Goal: Task Accomplishment & Management: Manage account settings

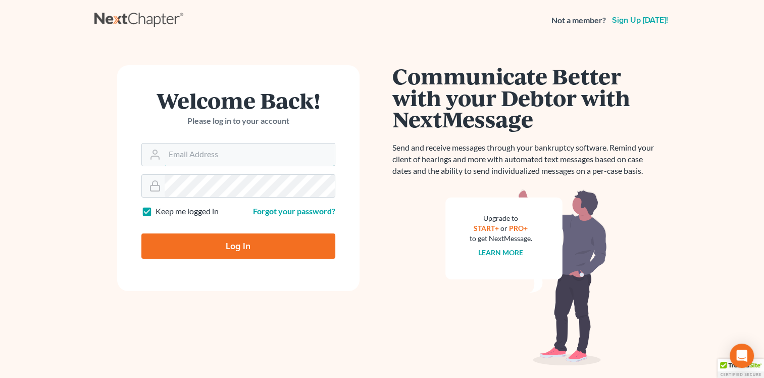
type input "[EMAIL_ADDRESS][DOMAIN_NAME]"
click at [205, 244] on input "Log In" at bounding box center [238, 245] width 194 height 25
type input "Thinking..."
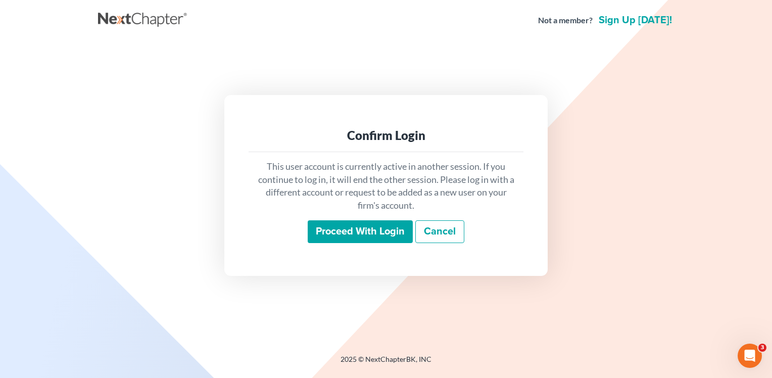
click at [331, 238] on input "Proceed with login" at bounding box center [360, 231] width 105 height 23
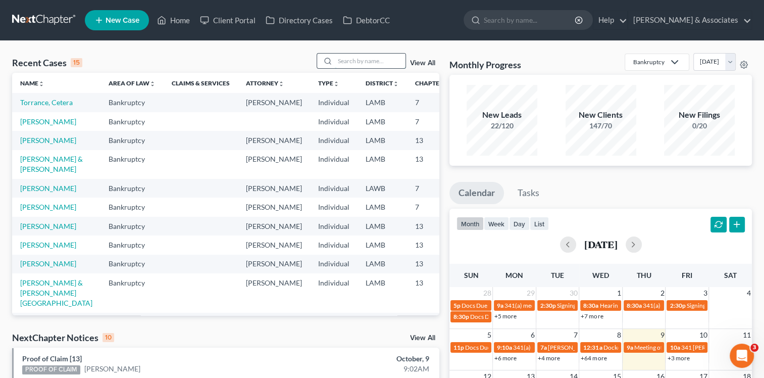
click at [356, 62] on input "search" at bounding box center [370, 61] width 71 height 15
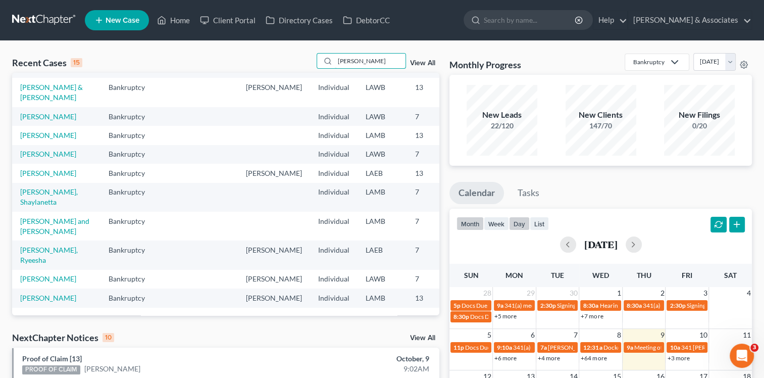
scroll to position [202, 0]
type input "smith"
click at [642, 247] on button "button" at bounding box center [634, 244] width 16 height 16
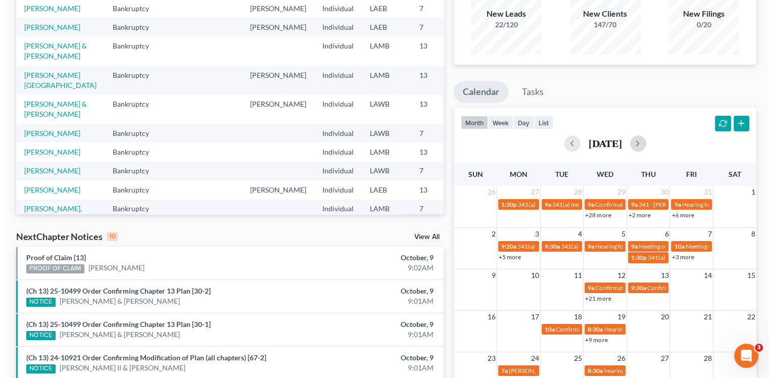
scroll to position [0, 0]
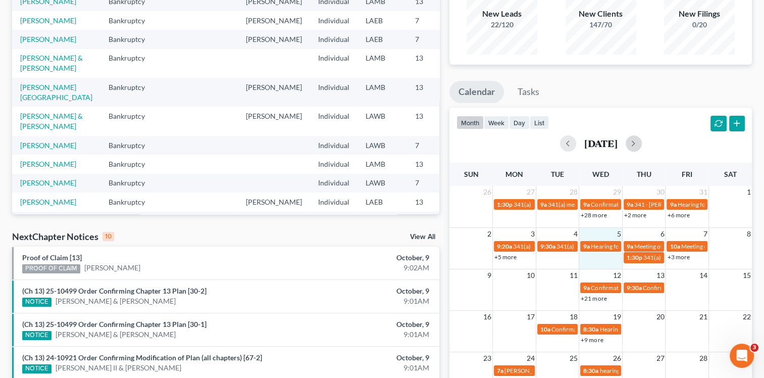
click at [596, 260] on td "9a Hearing for Jeffery Landry" at bounding box center [600, 251] width 43 height 23
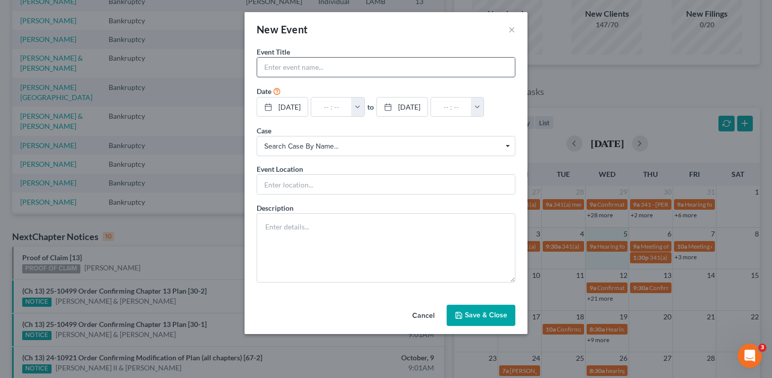
click at [434, 64] on input "text" at bounding box center [386, 67] width 258 height 19
type input "Joshua Smith - Washington Parish Revocation"
click at [364, 102] on button "button" at bounding box center [357, 106] width 13 height 19
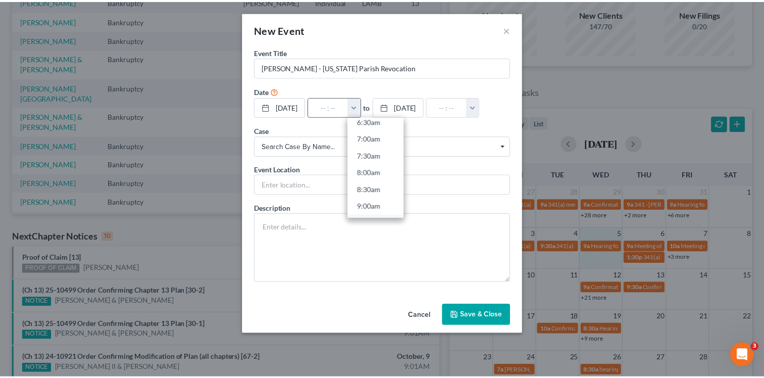
scroll to position [253, 0]
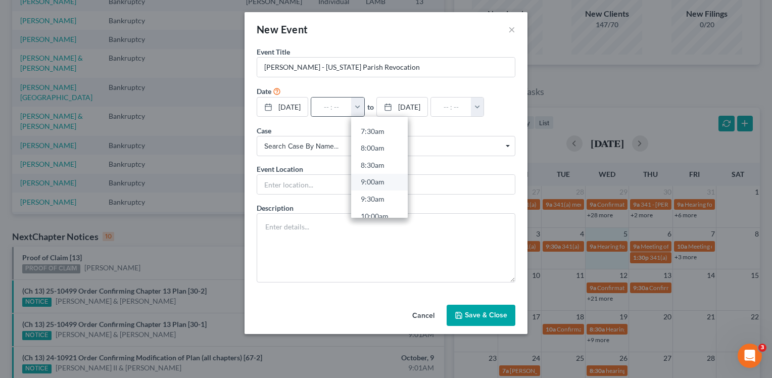
click at [386, 181] on link "9:00am" at bounding box center [379, 181] width 57 height 17
type input "9:00am"
type input "10:00am"
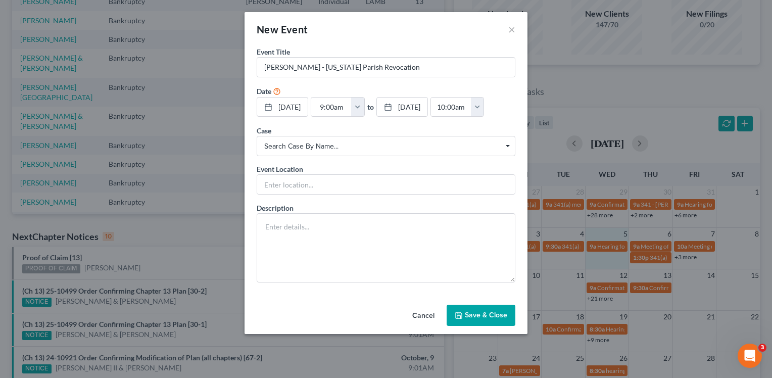
click at [487, 310] on button "Save & Close" at bounding box center [480, 315] width 69 height 21
